Goal: Task Accomplishment & Management: Manage account settings

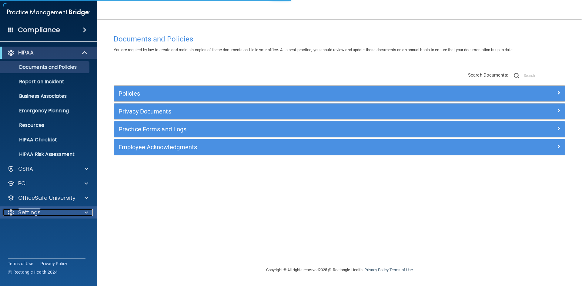
click at [47, 213] on div "Settings" at bounding box center [40, 212] width 75 height 7
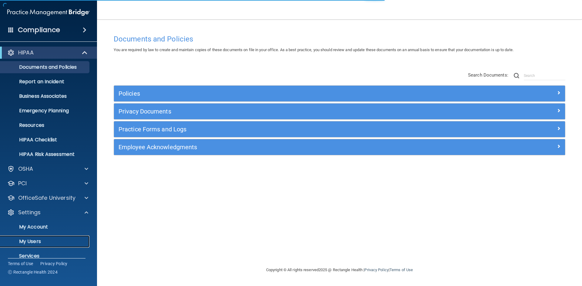
click at [50, 240] on p "My Users" at bounding box center [45, 242] width 83 height 6
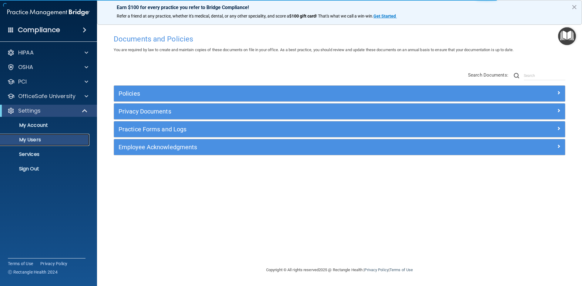
select select "20"
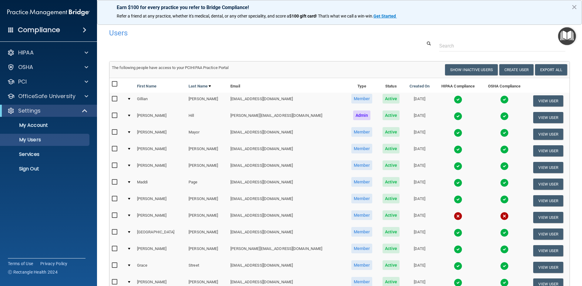
click at [115, 217] on input "checkbox" at bounding box center [115, 215] width 7 height 5
checkbox input "true"
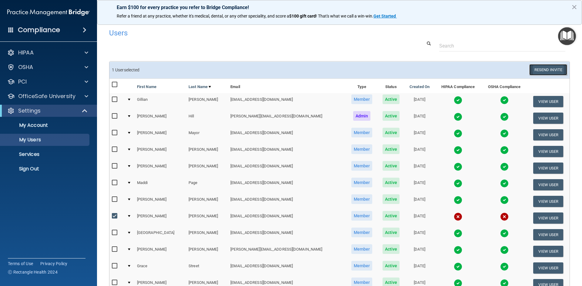
click at [542, 67] on button "Resend Invite" at bounding box center [548, 69] width 38 height 11
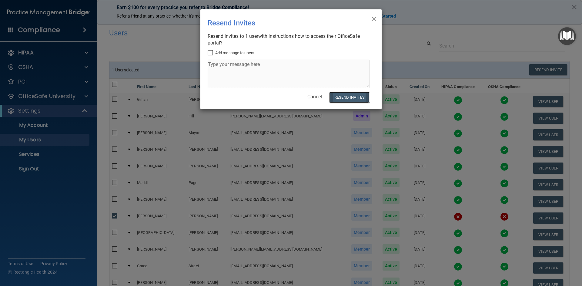
click at [346, 95] on button "Resend Invites" at bounding box center [349, 97] width 40 height 11
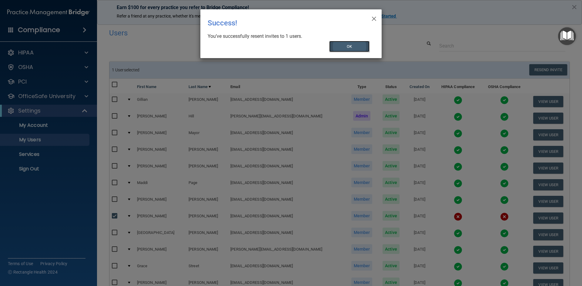
click at [350, 45] on button "OK" at bounding box center [349, 46] width 41 height 11
